Goal: Check status: Verify the current state of an ongoing process or item

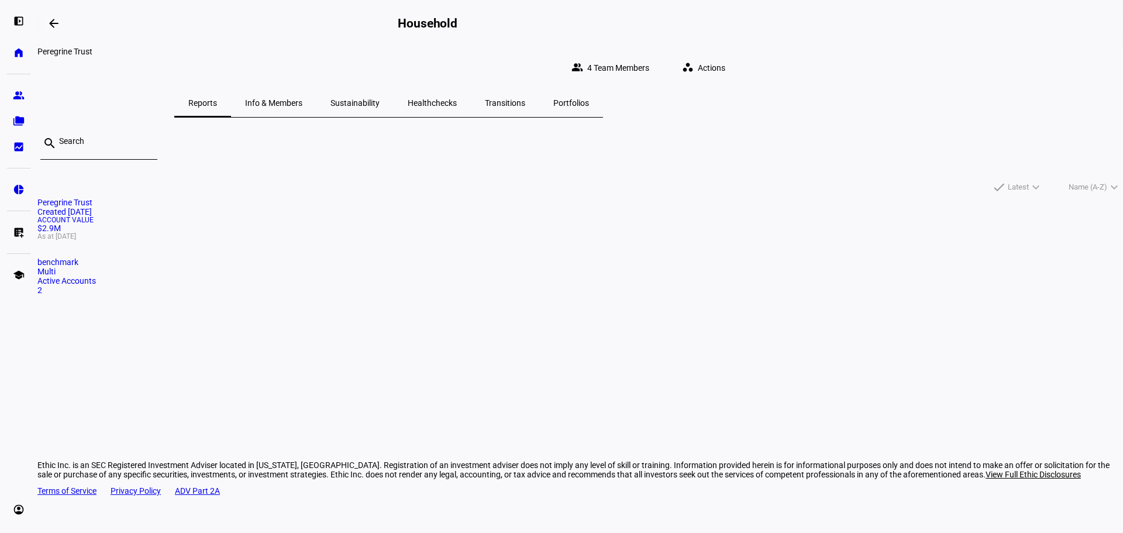
click at [606, 16] on div "Household" at bounding box center [576, 23] width 356 height 14
click at [650, 61] on span "4 Team Members" at bounding box center [618, 67] width 62 height 23
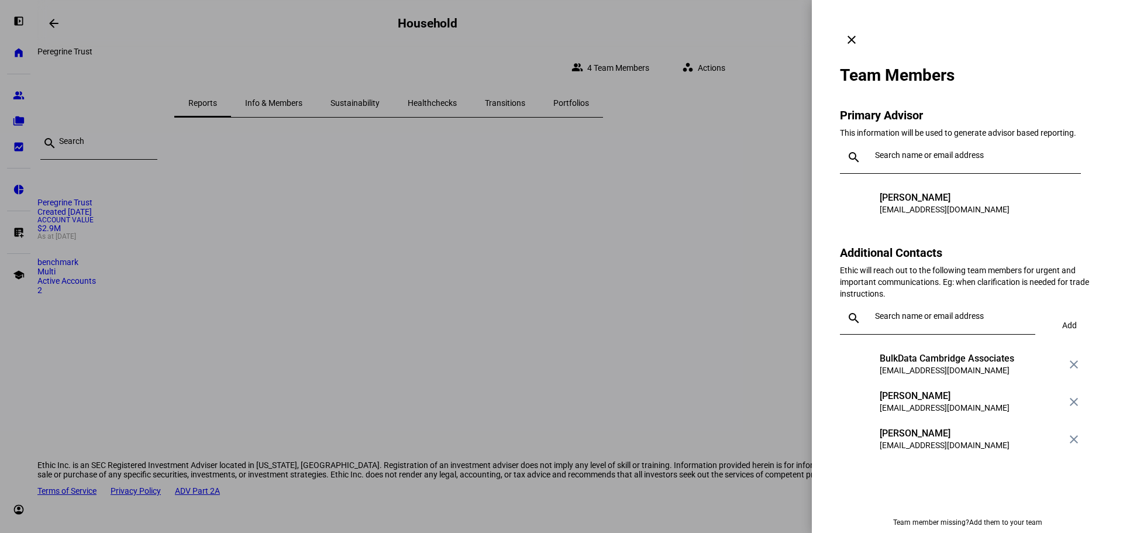
click at [635, 178] on div at bounding box center [561, 266] width 1123 height 533
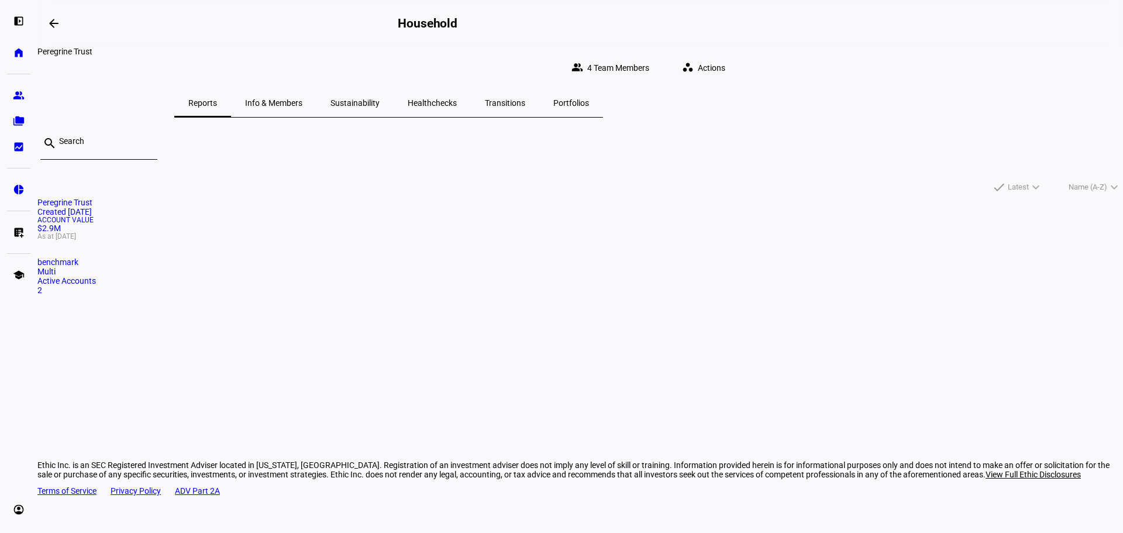
click at [303, 99] on span "Info & Members" at bounding box center [273, 103] width 57 height 8
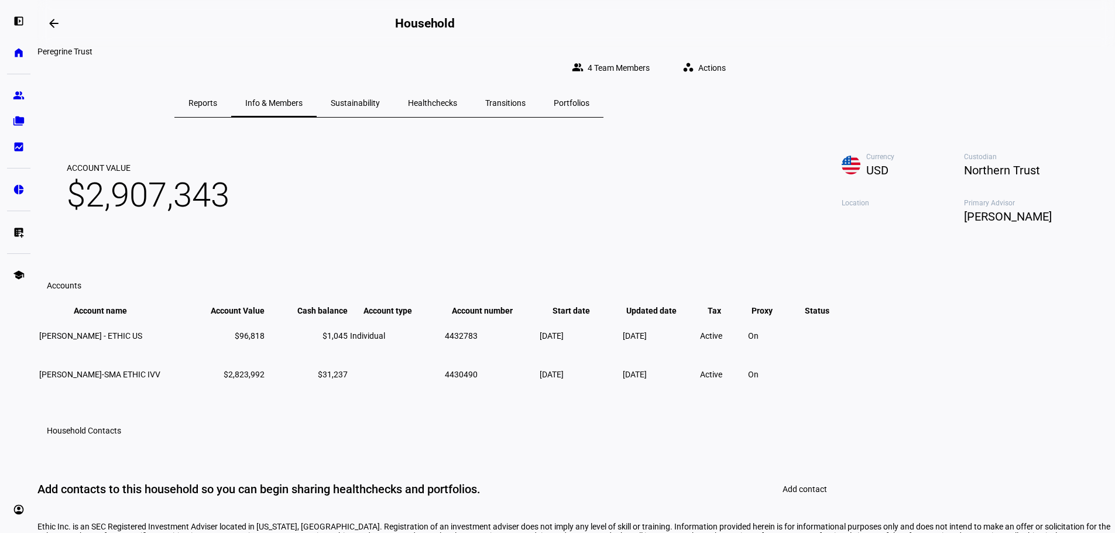
click at [217, 105] on span "Reports" at bounding box center [202, 103] width 29 height 28
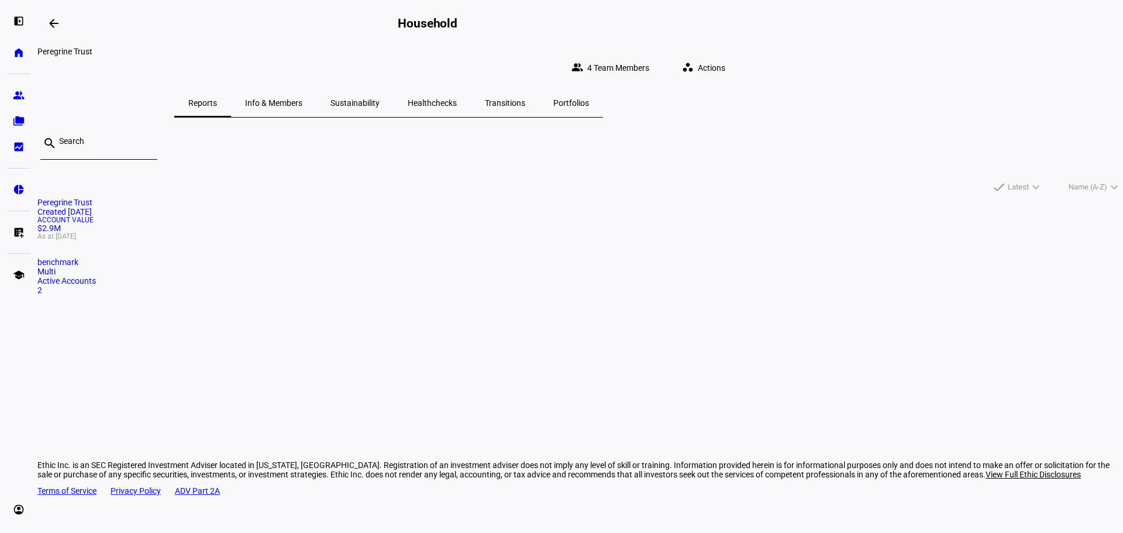
click at [303, 102] on span "Info & Members" at bounding box center [273, 103] width 57 height 28
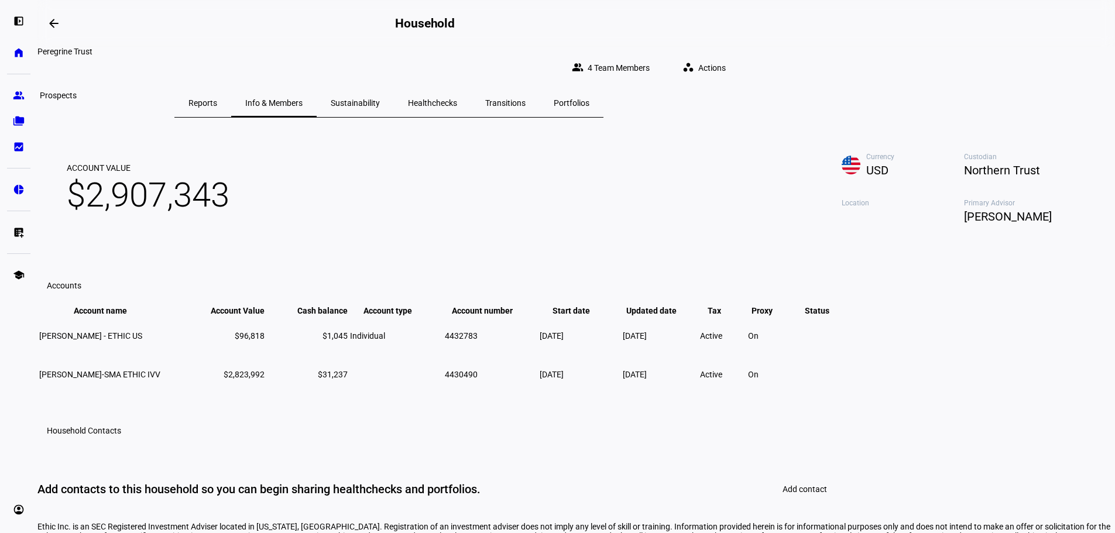
click at [20, 90] on eth-mat-symbol "group" at bounding box center [19, 96] width 12 height 12
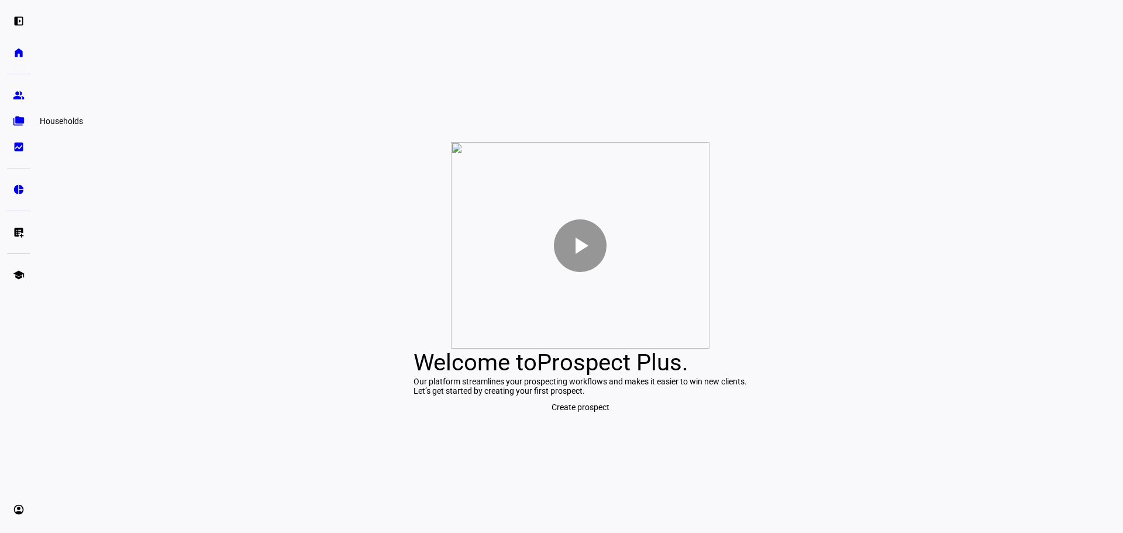
click at [19, 126] on eth-mat-symbol "folder_copy" at bounding box center [19, 121] width 12 height 12
click at [8, 118] on link "folder_copy Households" at bounding box center [18, 120] width 23 height 23
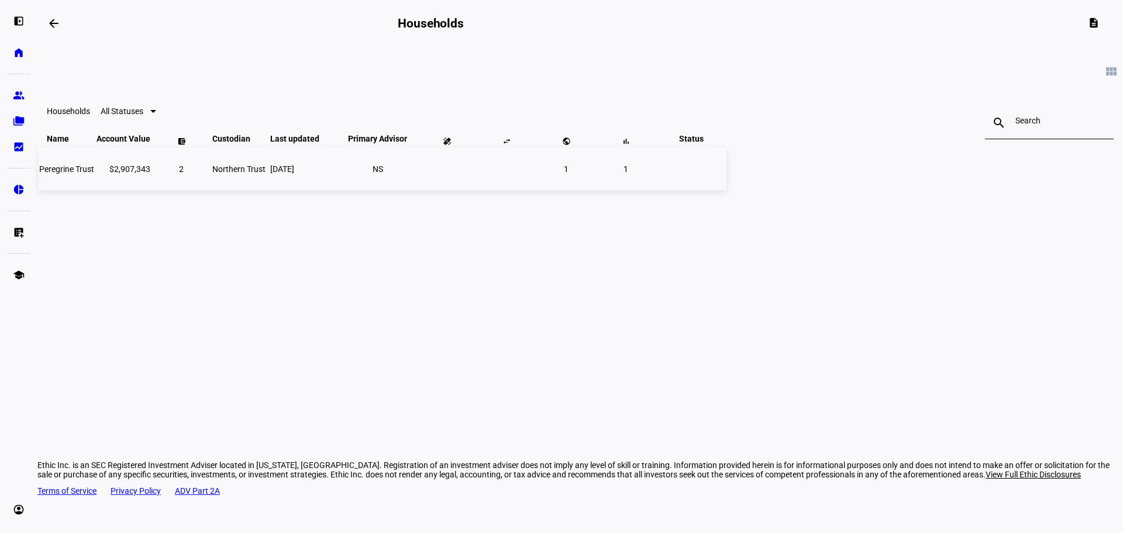
click at [94, 174] on span "Peregrine Trust" at bounding box center [66, 168] width 55 height 9
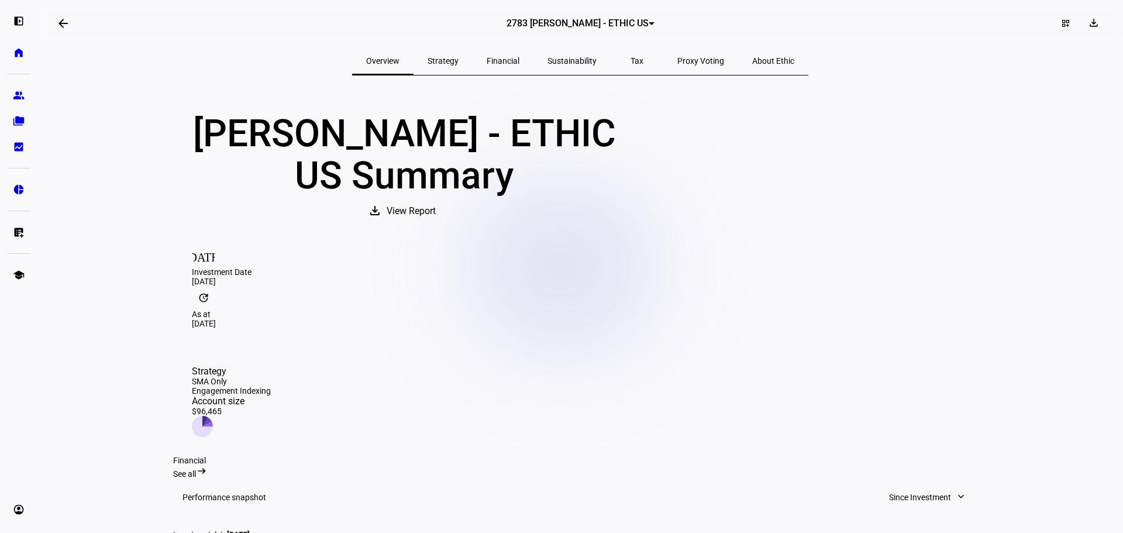
click at [669, 16] on eth-layout-page-header "arrow_backwards 2783 [PERSON_NAME] - ETHIC US dashboard_customize download" at bounding box center [580, 23] width 1086 height 47
click at [649, 25] on div at bounding box center [652, 23] width 6 height 3
click at [568, 74] on span "0490 [PERSON_NAME]-SMA ETHIC IVV" at bounding box center [576, 77] width 142 height 9
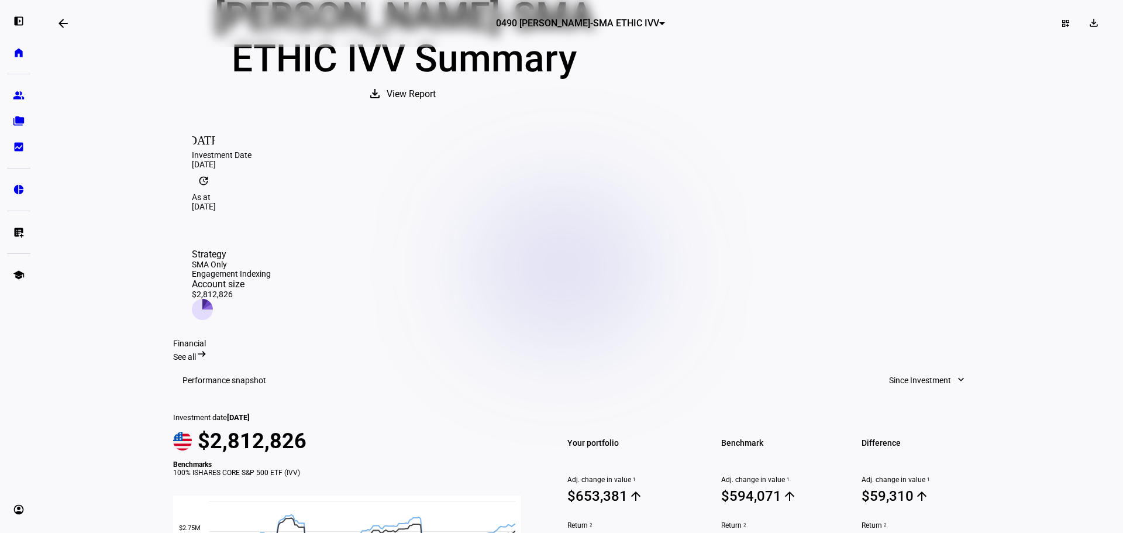
scroll to position [136, 0]
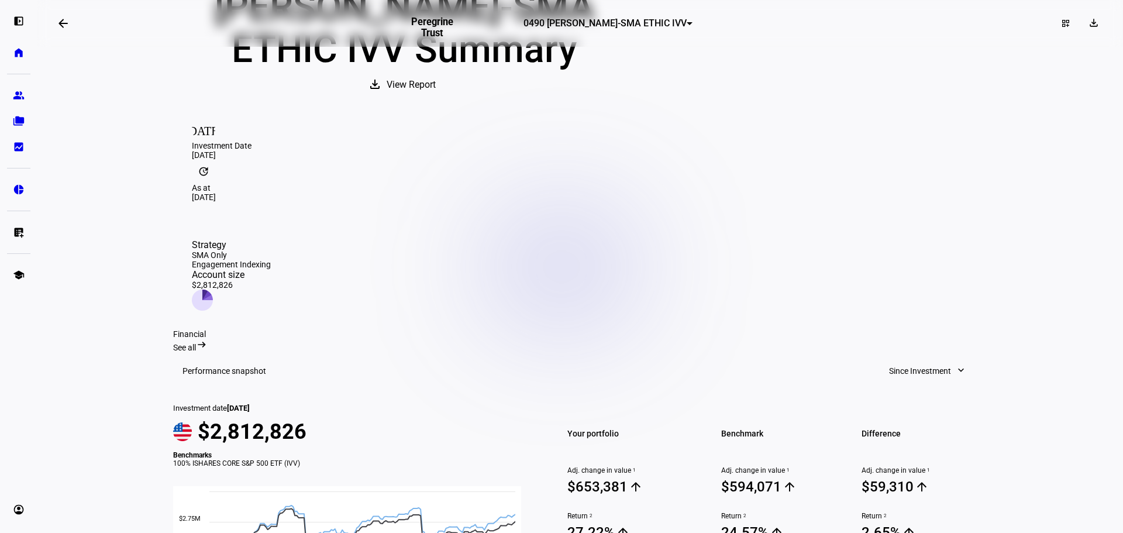
click at [614, 37] on eth-layout-page-header "arrow_backwards Peregrine Trust 0490 [PERSON_NAME]-SMA ETHIC IVV dashboard_cust…" at bounding box center [580, 23] width 1086 height 47
click at [619, 29] on span "0490 [PERSON_NAME]-SMA ETHIC IVV" at bounding box center [605, 23] width 163 height 11
click at [606, 53] on span "2783 [PERSON_NAME] - ETHIC US" at bounding box center [561, 54] width 123 height 9
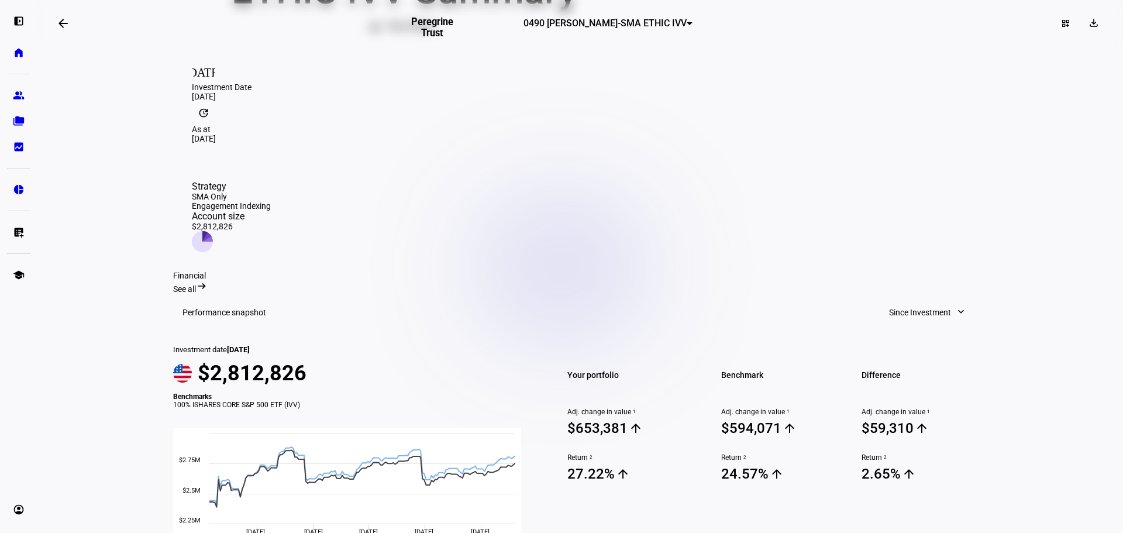
click at [538, 29] on span "0490 [PERSON_NAME]-SMA ETHIC IVV" at bounding box center [605, 23] width 163 height 11
click at [540, 55] on span "2783 [PERSON_NAME] - ETHIC US" at bounding box center [561, 54] width 123 height 9
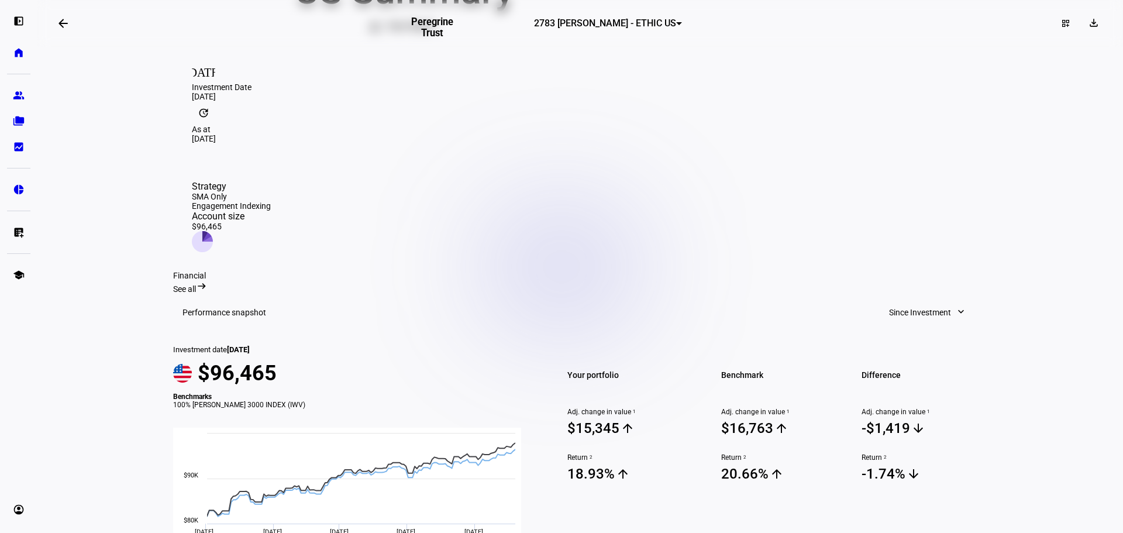
drag, startPoint x: 105, startPoint y: 131, endPoint x: 590, endPoint y: 6, distance: 500.3
click at [139, 119] on eth-layout-page-content "arrow_backwards Peregrine Trust 2783 [PERSON_NAME] - ETHIC US dashboard_customi…" at bounding box center [580, 266] width 1086 height 533
